Goal: Use online tool/utility: Utilize a website feature to perform a specific function

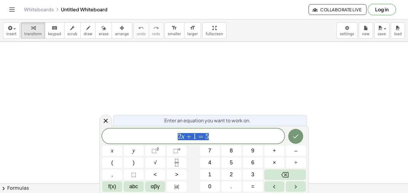
scroll to position [479, 0]
click at [233, 136] on span "2 x + 1 = 5" at bounding box center [193, 137] width 182 height 8
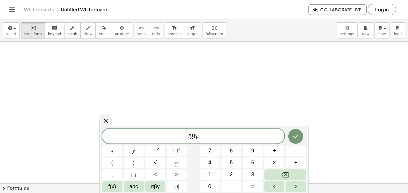
scroll to position [1, 0]
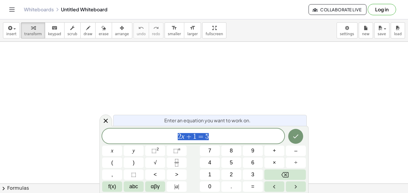
scroll to position [0, 0]
click at [221, 133] on span "2 x + 1 = 5" at bounding box center [193, 137] width 182 height 8
click at [9, 35] on span "insert" at bounding box center [11, 34] width 10 height 4
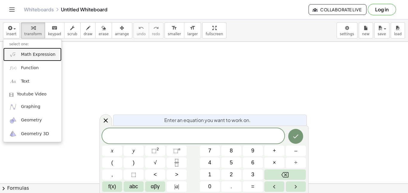
click at [34, 53] on span "Math Expression" at bounding box center [38, 55] width 34 height 6
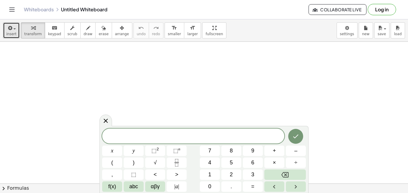
click at [13, 29] on span "button" at bounding box center [14, 28] width 2 height 1
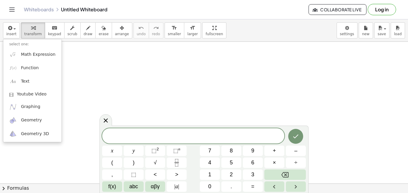
click at [137, 134] on span at bounding box center [193, 136] width 182 height 9
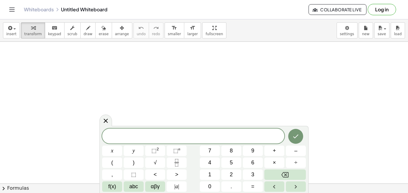
scroll to position [1, 0]
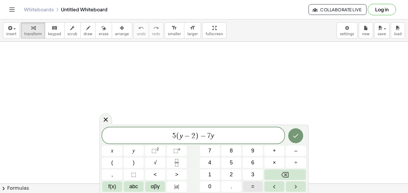
click at [253, 188] on span "=" at bounding box center [252, 187] width 3 height 8
click at [300, 133] on button "Done" at bounding box center [295, 136] width 15 height 15
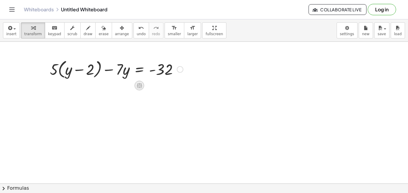
click at [142, 87] on icon at bounding box center [139, 85] width 6 height 6
click at [182, 71] on div at bounding box center [180, 69] width 7 height 7
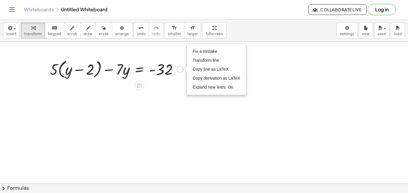
click at [182, 71] on div "Fix a mistake Transform line Copy line as LaTeX Copy derivation as LaTeX Expand…" at bounding box center [180, 69] width 7 height 7
click at [102, 73] on div at bounding box center [116, 69] width 139 height 23
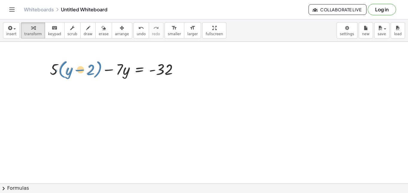
click at [98, 70] on div at bounding box center [116, 69] width 139 height 23
click at [55, 68] on div at bounding box center [116, 69] width 139 height 23
drag, startPoint x: 55, startPoint y: 68, endPoint x: 73, endPoint y: 71, distance: 17.9
click at [73, 71] on div at bounding box center [116, 69] width 139 height 23
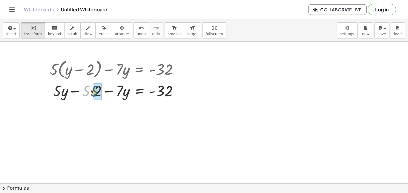
drag, startPoint x: 85, startPoint y: 92, endPoint x: 95, endPoint y: 93, distance: 9.9
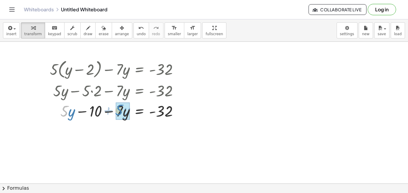
drag, startPoint x: 66, startPoint y: 110, endPoint x: 122, endPoint y: 110, distance: 55.6
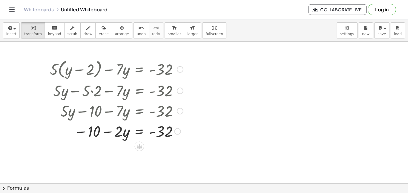
click at [80, 131] on div at bounding box center [116, 131] width 139 height 20
click at [137, 149] on icon at bounding box center [139, 146] width 6 height 6
click at [111, 146] on div "+" at bounding box center [116, 147] width 10 height 10
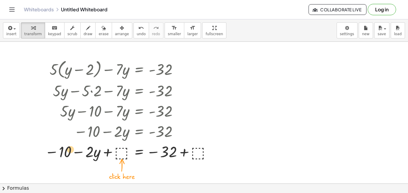
click at [66, 151] on div at bounding box center [129, 151] width 175 height 20
click at [117, 150] on div at bounding box center [129, 151] width 175 height 20
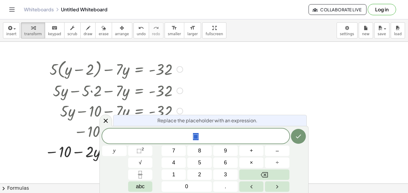
scroll to position [1, 0]
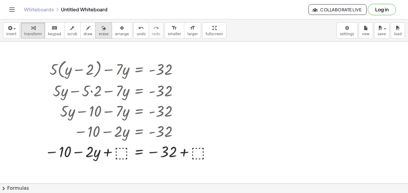
click at [99, 28] on div "button" at bounding box center [104, 27] width 10 height 7
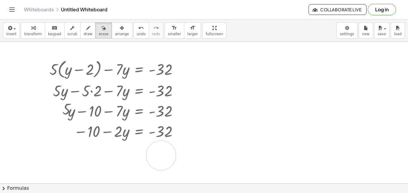
drag, startPoint x: 94, startPoint y: 154, endPoint x: 161, endPoint y: 156, distance: 66.4
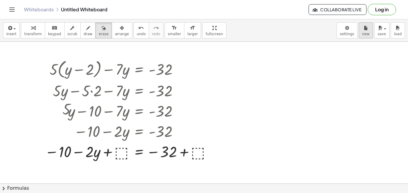
click at [368, 31] on icon "button" at bounding box center [366, 28] width 4 height 7
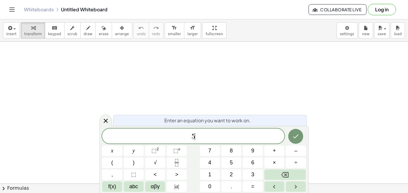
scroll to position [1, 0]
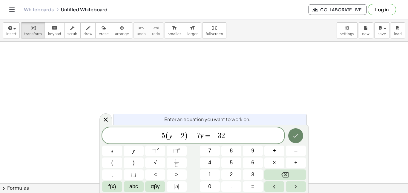
click at [292, 139] on icon "Done" at bounding box center [295, 135] width 7 height 7
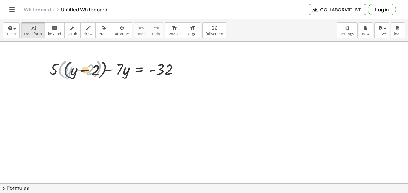
drag, startPoint x: 59, startPoint y: 74, endPoint x: 66, endPoint y: 72, distance: 7.9
click at [66, 72] on div at bounding box center [116, 69] width 139 height 23
drag, startPoint x: 53, startPoint y: 70, endPoint x: 71, endPoint y: 71, distance: 18.0
click at [71, 71] on div at bounding box center [116, 69] width 139 height 23
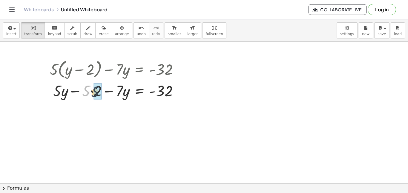
drag, startPoint x: 86, startPoint y: 91, endPoint x: 98, endPoint y: 92, distance: 12.0
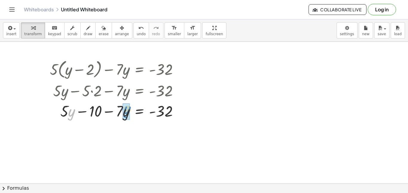
drag, startPoint x: 71, startPoint y: 112, endPoint x: 125, endPoint y: 108, distance: 54.6
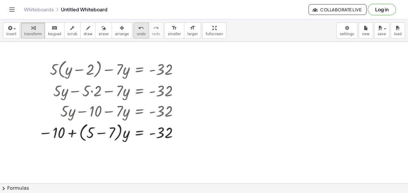
click at [137, 34] on span "undo" at bounding box center [141, 34] width 9 height 4
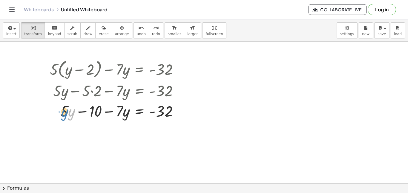
drag, startPoint x: 71, startPoint y: 114, endPoint x: 64, endPoint y: 113, distance: 7.2
click at [64, 113] on div at bounding box center [116, 111] width 139 height 20
drag, startPoint x: 62, startPoint y: 112, endPoint x: 117, endPoint y: 112, distance: 55.9
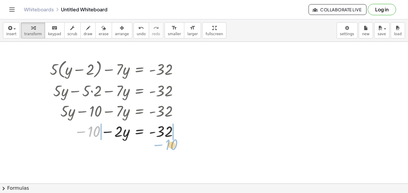
drag, startPoint x: 95, startPoint y: 133, endPoint x: 171, endPoint y: 145, distance: 76.8
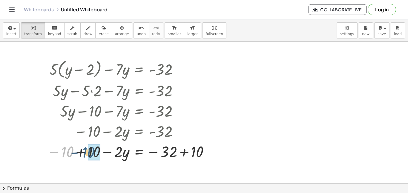
drag, startPoint x: 64, startPoint y: 153, endPoint x: 88, endPoint y: 154, distance: 24.8
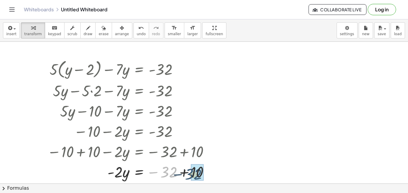
drag, startPoint x: 171, startPoint y: 170, endPoint x: 197, endPoint y: 172, distance: 26.4
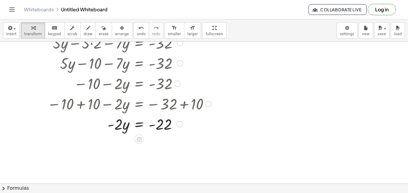
scroll to position [49, 0]
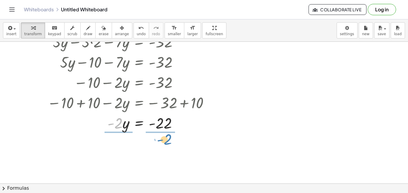
drag, startPoint x: 119, startPoint y: 125, endPoint x: 164, endPoint y: 141, distance: 48.2
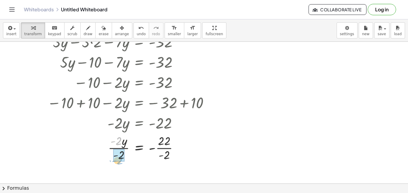
drag, startPoint x: 116, startPoint y: 140, endPoint x: 117, endPoint y: 156, distance: 16.8
drag, startPoint x: 162, startPoint y: 143, endPoint x: 164, endPoint y: 158, distance: 15.1
drag, startPoint x: 164, startPoint y: 143, endPoint x: 166, endPoint y: 156, distance: 13.0
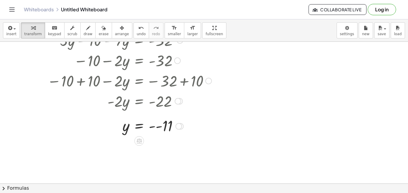
scroll to position [71, 0]
drag, startPoint x: 167, startPoint y: 126, endPoint x: 125, endPoint y: 126, distance: 42.1
click at [125, 126] on div at bounding box center [129, 126] width 170 height 20
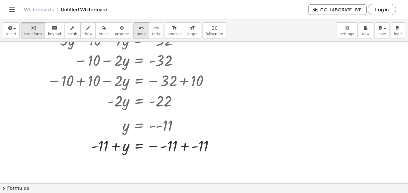
click at [134, 31] on button "undo undo" at bounding box center [142, 30] width 16 height 16
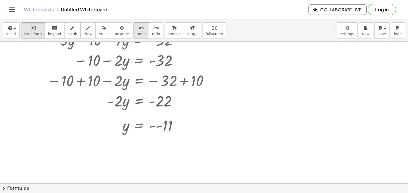
click at [134, 31] on button "undo undo" at bounding box center [142, 30] width 16 height 16
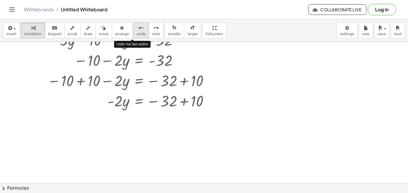
click at [134, 31] on button "undo undo" at bounding box center [142, 30] width 16 height 16
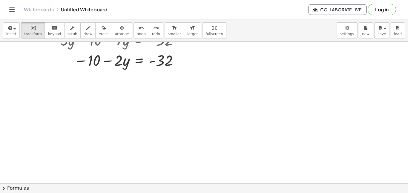
scroll to position [0, 0]
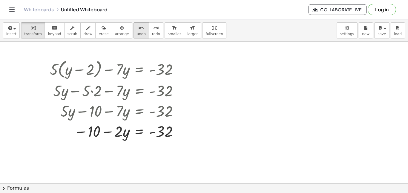
click at [137, 36] on span "undo" at bounding box center [141, 34] width 9 height 4
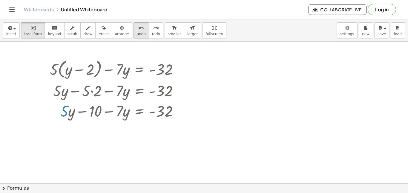
click at [137, 36] on span "undo" at bounding box center [141, 34] width 9 height 4
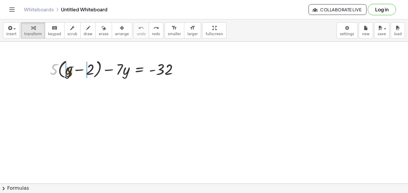
drag, startPoint x: 54, startPoint y: 73, endPoint x: 70, endPoint y: 74, distance: 16.2
click at [70, 74] on div at bounding box center [116, 69] width 139 height 23
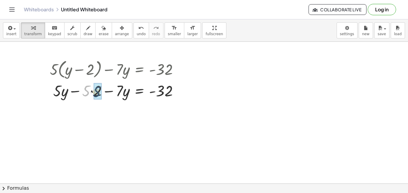
drag, startPoint x: 85, startPoint y: 93, endPoint x: 96, endPoint y: 94, distance: 10.8
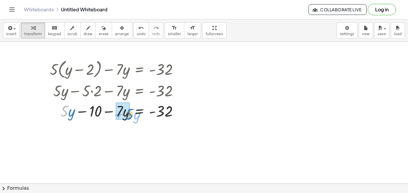
drag, startPoint x: 64, startPoint y: 115, endPoint x: 124, endPoint y: 117, distance: 60.4
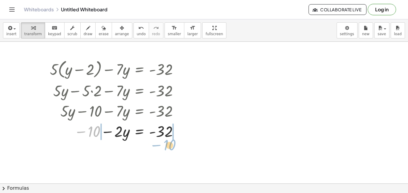
drag, startPoint x: 93, startPoint y: 134, endPoint x: 169, endPoint y: 147, distance: 77.0
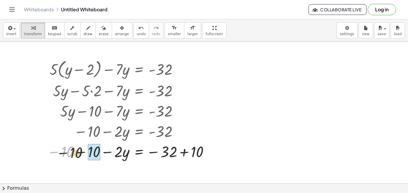
drag, startPoint x: 65, startPoint y: 151, endPoint x: 84, endPoint y: 152, distance: 18.9
click at [84, 152] on div at bounding box center [129, 151] width 170 height 20
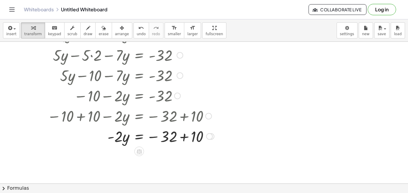
scroll to position [35, 0]
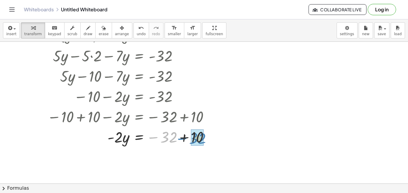
drag, startPoint x: 166, startPoint y: 140, endPoint x: 195, endPoint y: 141, distance: 28.7
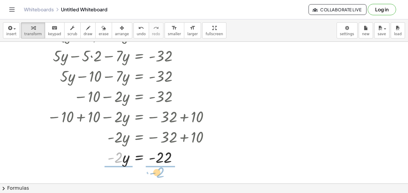
drag, startPoint x: 117, startPoint y: 161, endPoint x: 158, endPoint y: 175, distance: 43.3
